Goal: Communication & Community: Answer question/provide support

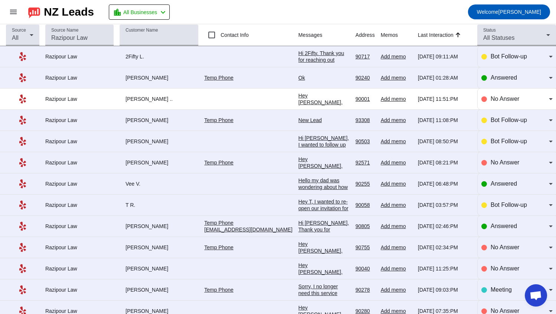
click at [298, 56] on div "Hi 2Fifty. Thank you for reaching out regarding your commercial eviction and la…" at bounding box center [323, 180] width 51 height 261
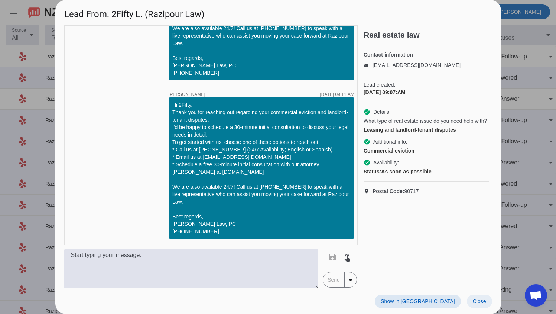
click at [482, 299] on span "Close" at bounding box center [479, 301] width 13 height 6
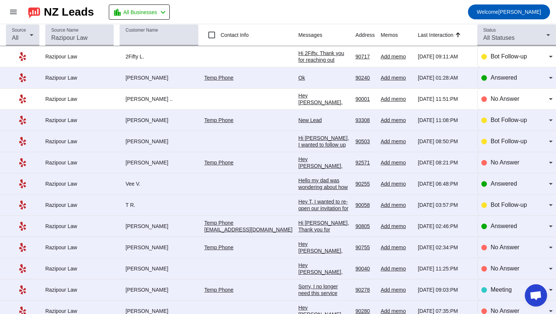
click at [298, 78] on div "Ok" at bounding box center [323, 77] width 51 height 7
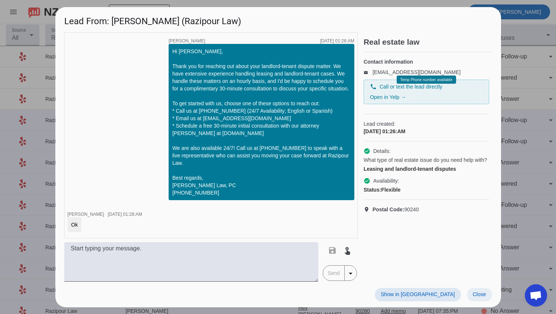
click at [475, 294] on span "Close" at bounding box center [479, 294] width 13 height 6
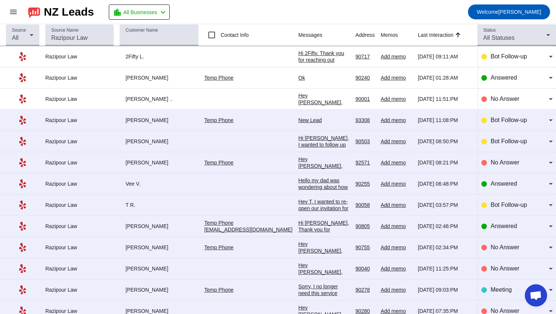
click at [298, 120] on div "New Lead" at bounding box center [323, 120] width 51 height 7
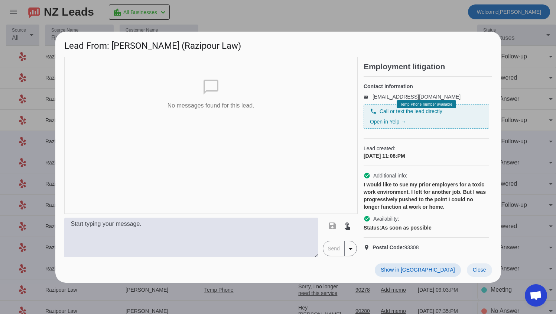
click at [483, 272] on span "Close" at bounding box center [479, 269] width 13 height 6
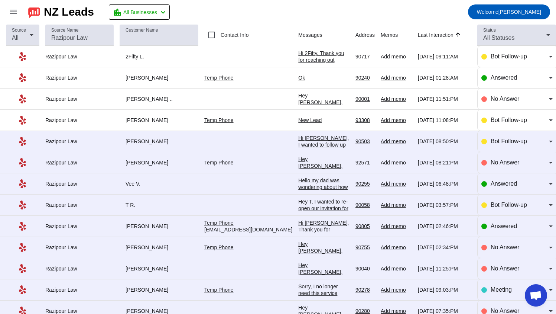
click at [298, 119] on div "New Lead" at bounding box center [323, 120] width 51 height 7
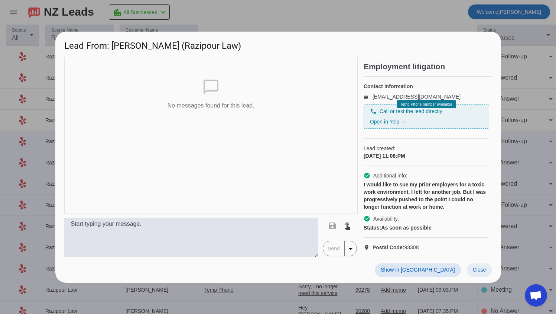
click at [485, 272] on span "Close" at bounding box center [479, 269] width 13 height 6
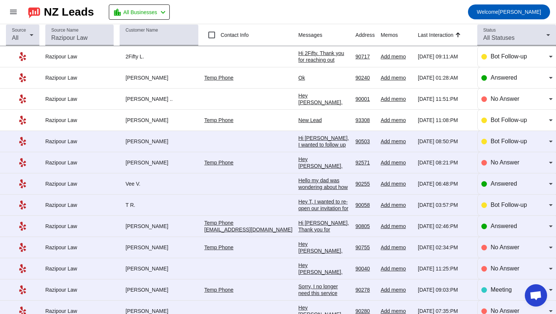
click at [326, 185] on div "Hello my dad was wondering about how much does it cost or is it a contingency f…" at bounding box center [323, 190] width 51 height 27
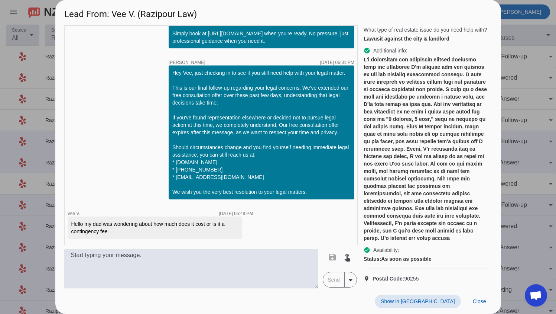
scroll to position [111, 0]
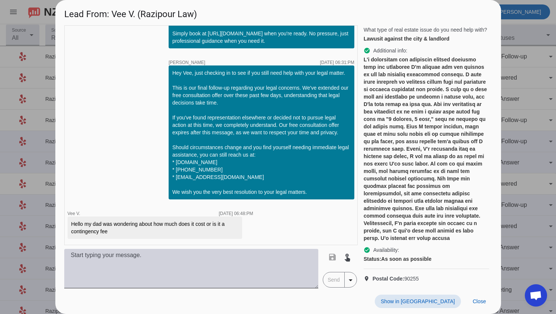
click at [216, 267] on textarea at bounding box center [191, 268] width 255 height 39
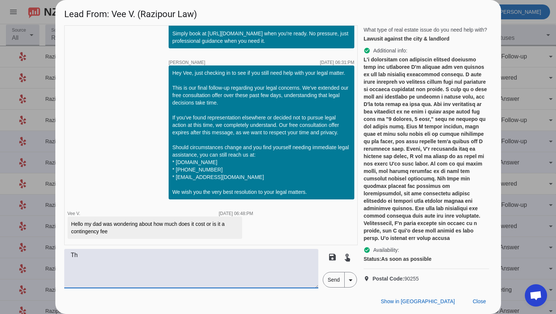
type textarea "T"
type textarea "We can help on an hourly basis at $300 per hour"
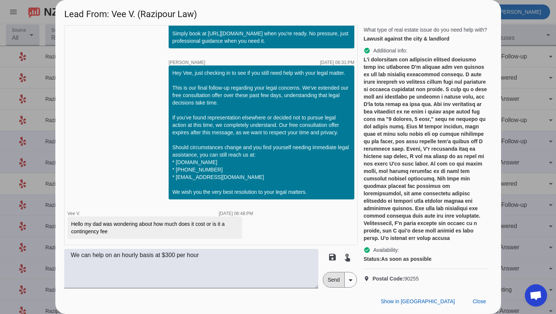
click at [331, 274] on span "Send" at bounding box center [333, 279] width 21 height 15
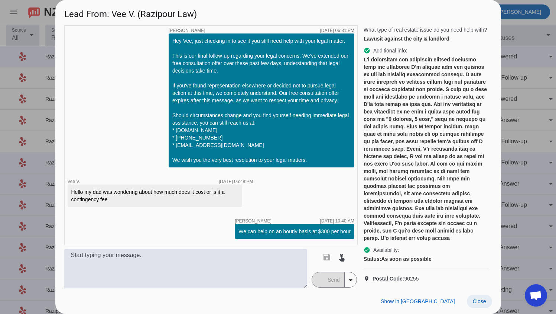
scroll to position [540, 0]
click at [482, 300] on span "Close" at bounding box center [479, 301] width 13 height 6
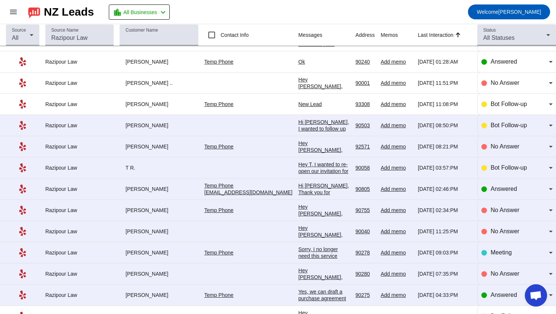
scroll to position [74, 0]
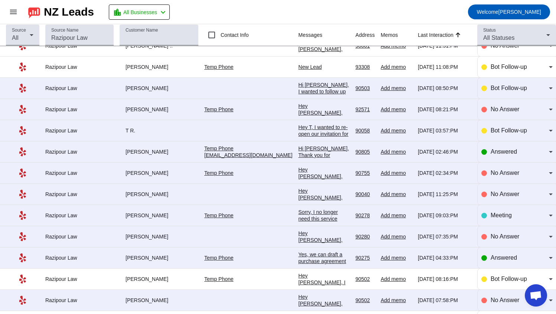
click at [332, 215] on div "Sorry, I no longer need this service" at bounding box center [323, 214] width 51 height 13
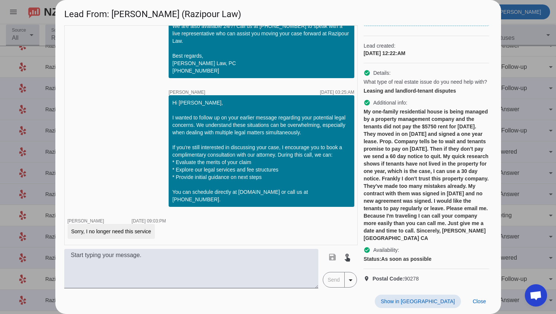
scroll to position [99, 0]
click at [480, 302] on span "Close" at bounding box center [479, 301] width 13 height 6
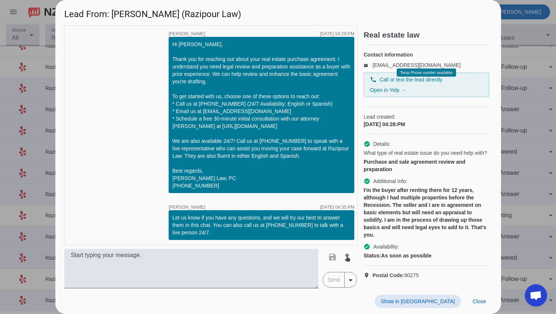
scroll to position [448, 0]
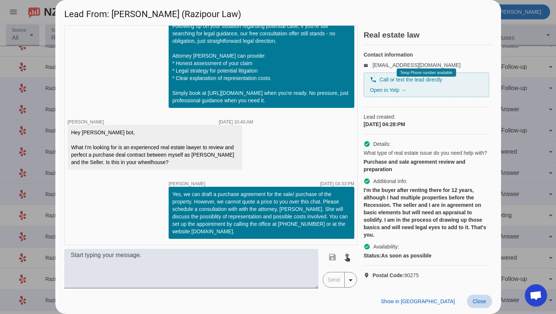
click at [470, 302] on span at bounding box center [479, 300] width 25 height 13
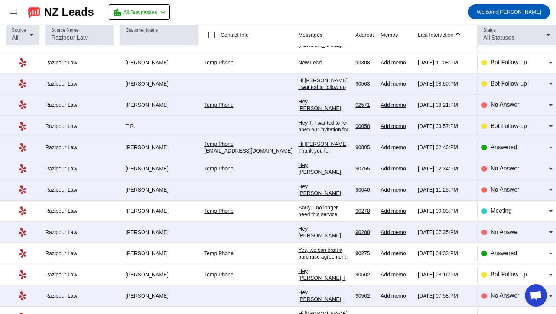
scroll to position [0, 0]
